Goal: Find contact information: Find contact information

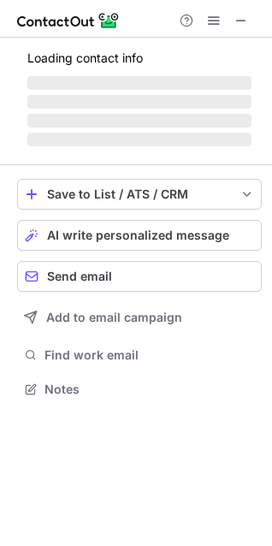
scroll to position [372, 272]
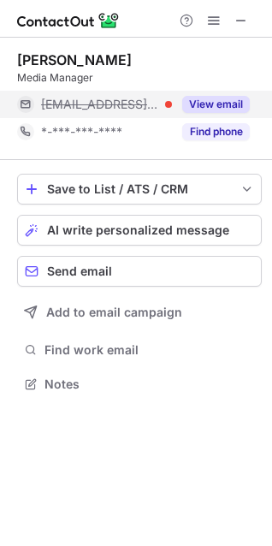
click at [211, 103] on button "View email" at bounding box center [216, 104] width 68 height 17
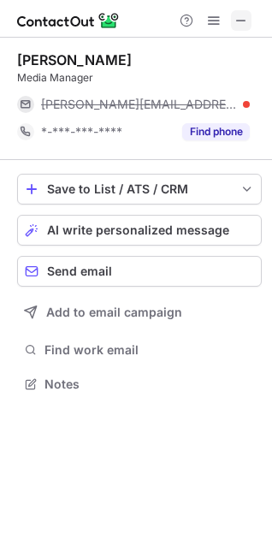
click at [241, 16] on span at bounding box center [242, 21] width 14 height 14
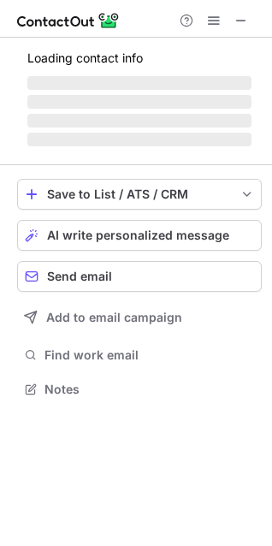
scroll to position [400, 272]
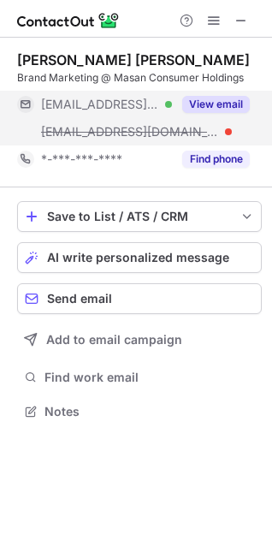
click at [224, 109] on button "View email" at bounding box center [216, 104] width 68 height 17
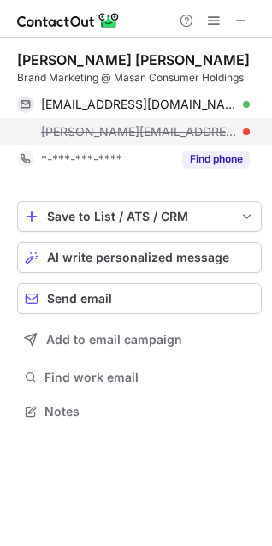
click at [221, 134] on span "[PERSON_NAME][EMAIL_ADDRESS][PERSON_NAME][DOMAIN_NAME]" at bounding box center [139, 131] width 196 height 15
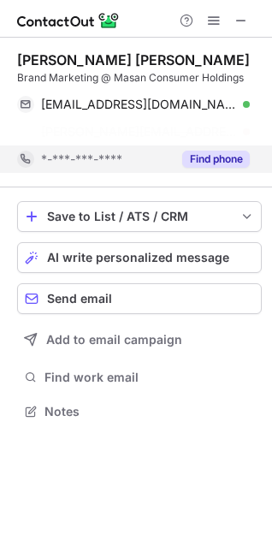
scroll to position [372, 272]
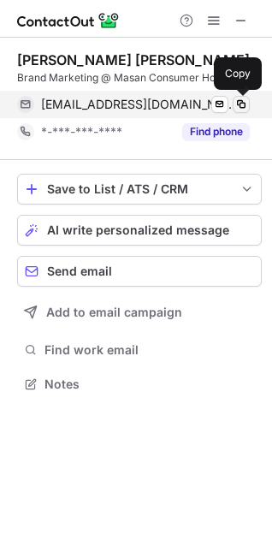
click at [244, 106] on span at bounding box center [242, 105] width 14 height 14
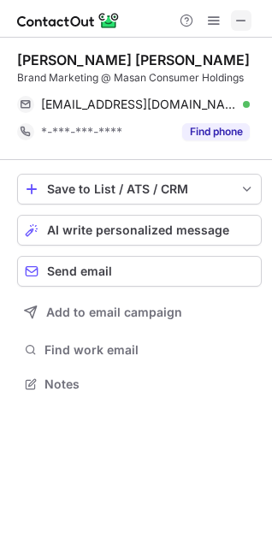
click at [245, 17] on span at bounding box center [242, 21] width 14 height 14
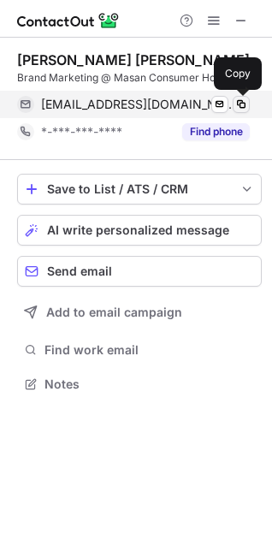
click at [240, 108] on span at bounding box center [242, 105] width 14 height 14
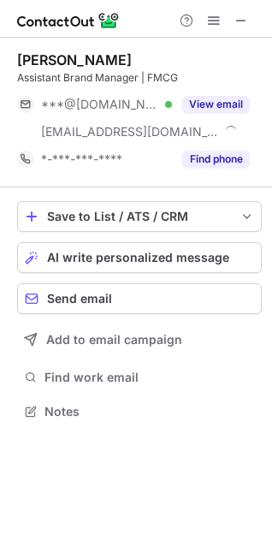
scroll to position [400, 272]
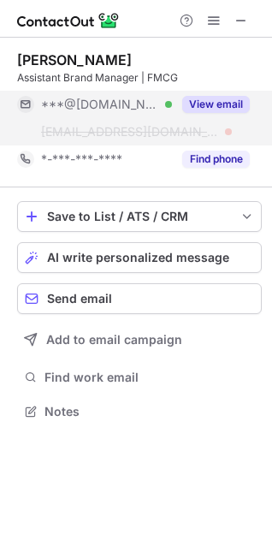
click at [199, 103] on button "View email" at bounding box center [216, 104] width 68 height 17
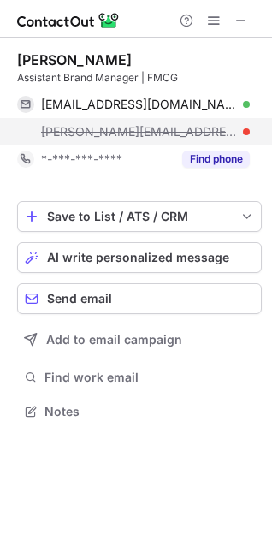
click at [123, 134] on span "[PERSON_NAME][EMAIL_ADDRESS][PERSON_NAME][DOMAIN_NAME]" at bounding box center [139, 131] width 196 height 15
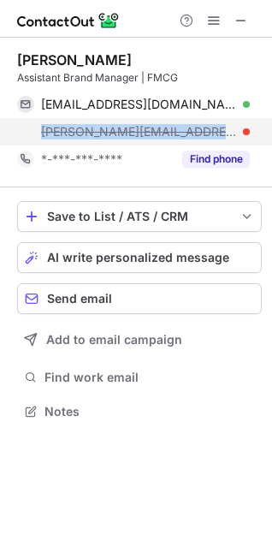
click at [123, 134] on span "[PERSON_NAME][EMAIL_ADDRESS][PERSON_NAME][DOMAIN_NAME]" at bounding box center [139, 131] width 196 height 15
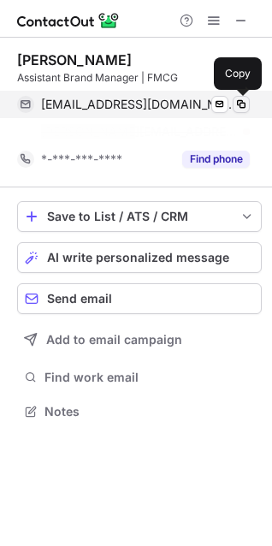
scroll to position [372, 272]
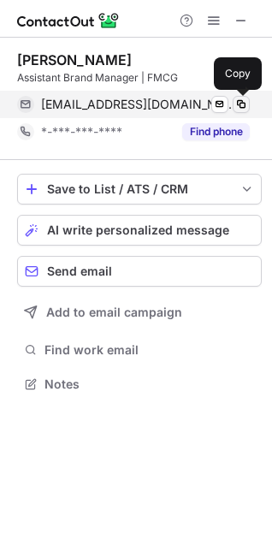
click at [242, 109] on span at bounding box center [242, 105] width 14 height 14
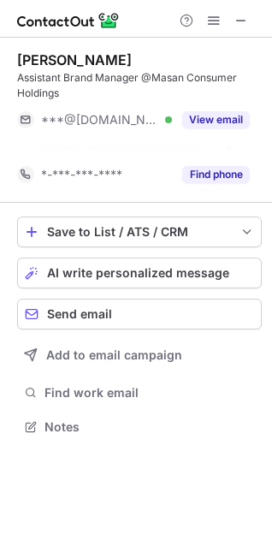
scroll to position [388, 272]
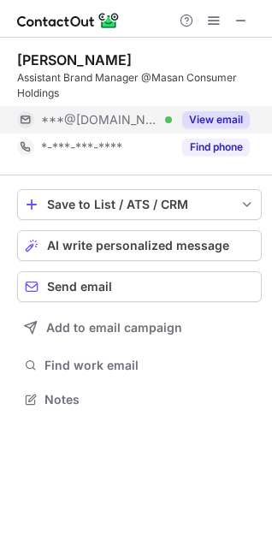
click at [223, 118] on button "View email" at bounding box center [216, 119] width 68 height 17
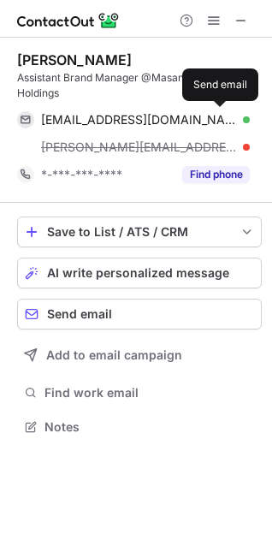
scroll to position [415, 272]
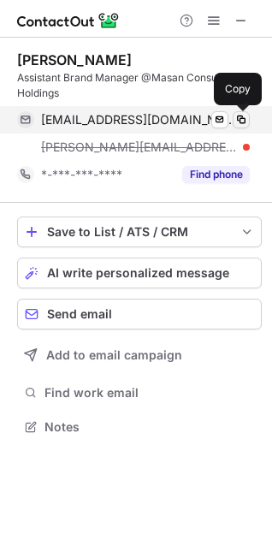
click at [246, 121] on span at bounding box center [242, 120] width 14 height 14
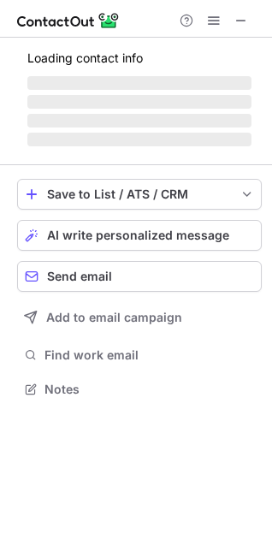
scroll to position [400, 272]
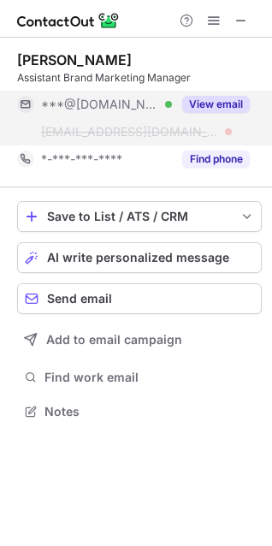
click at [217, 108] on button "View email" at bounding box center [216, 104] width 68 height 17
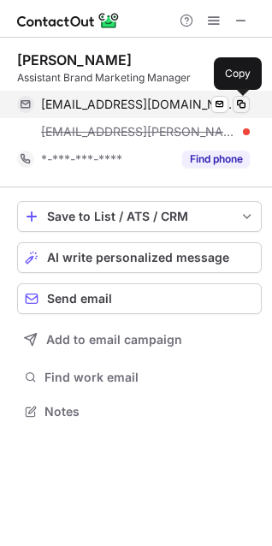
click at [246, 110] on span at bounding box center [242, 105] width 14 height 14
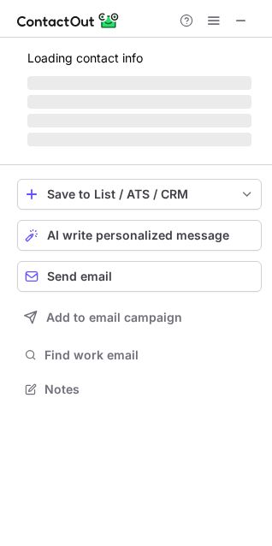
scroll to position [415, 272]
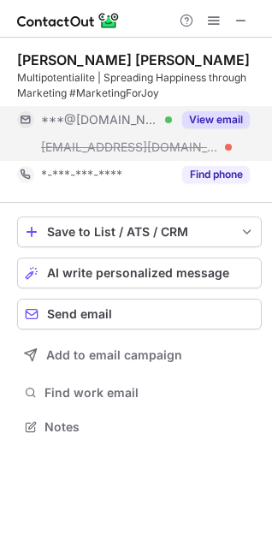
click at [205, 118] on button "View email" at bounding box center [216, 119] width 68 height 17
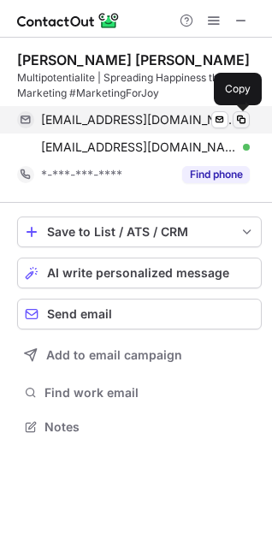
click at [247, 114] on span at bounding box center [242, 120] width 14 height 14
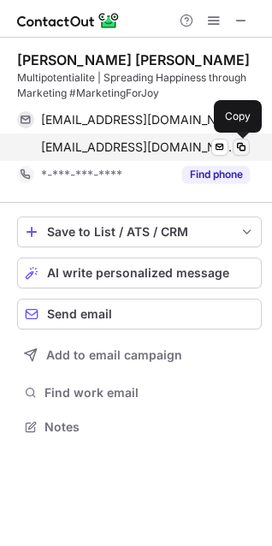
click at [245, 149] on span at bounding box center [242, 147] width 14 height 14
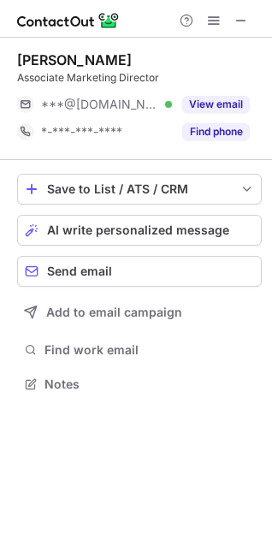
scroll to position [372, 272]
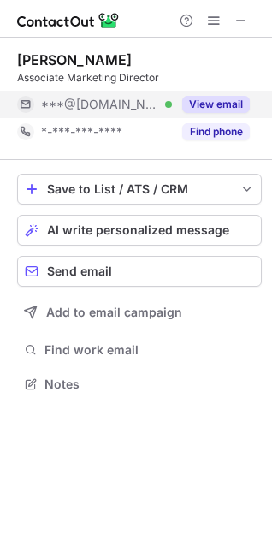
click at [212, 99] on button "View email" at bounding box center [216, 104] width 68 height 17
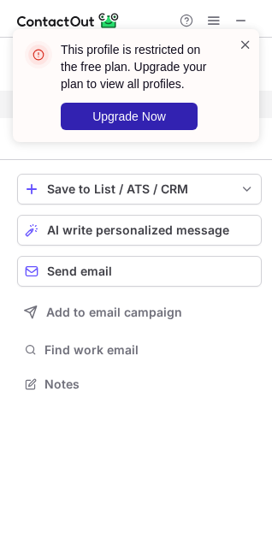
click at [244, 39] on span at bounding box center [246, 44] width 14 height 17
